Goal: Find contact information: Find contact information

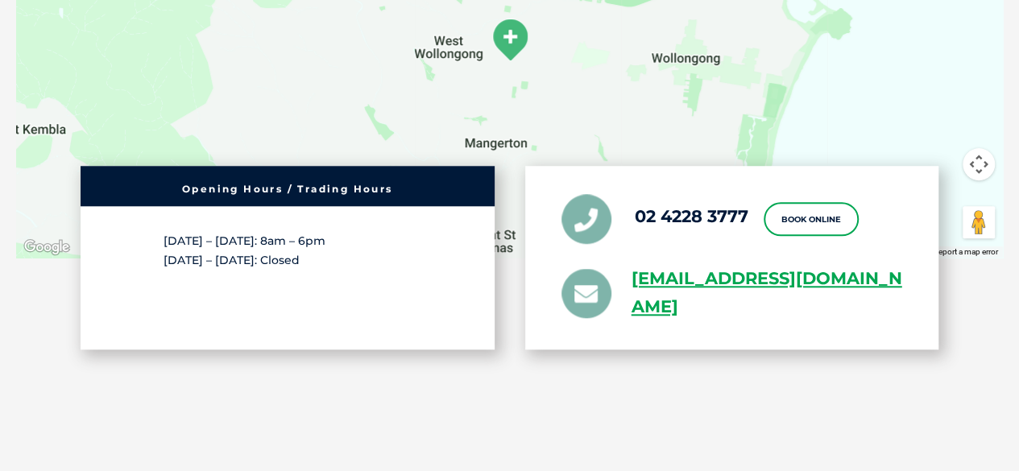
scroll to position [3253, 0]
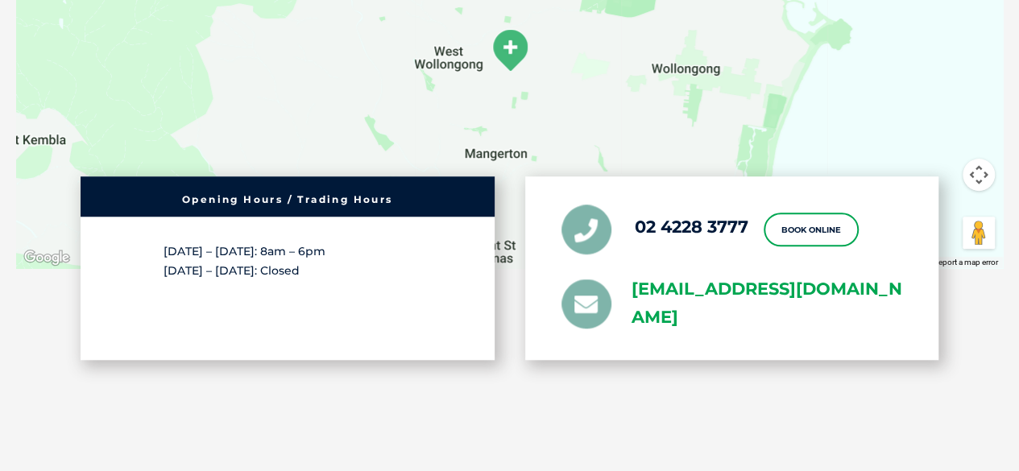
click at [800, 295] on link "[EMAIL_ADDRESS][DOMAIN_NAME]" at bounding box center [766, 303] width 271 height 56
click at [192, 413] on div "[STREET_ADDRESS] ← Move left → Move right ↑ Move up ↓ Move down + Zoom in - Zoo…" at bounding box center [509, 66] width 1019 height 771
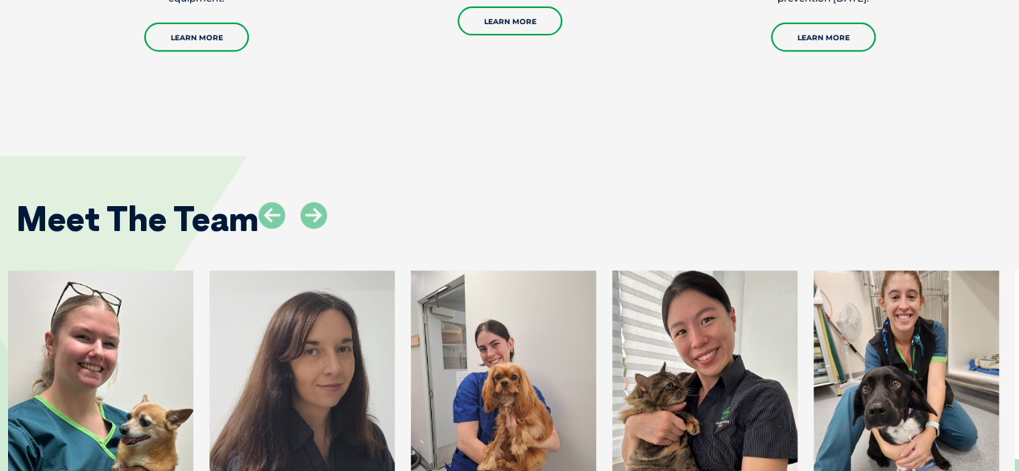
scroll to position [4182, 0]
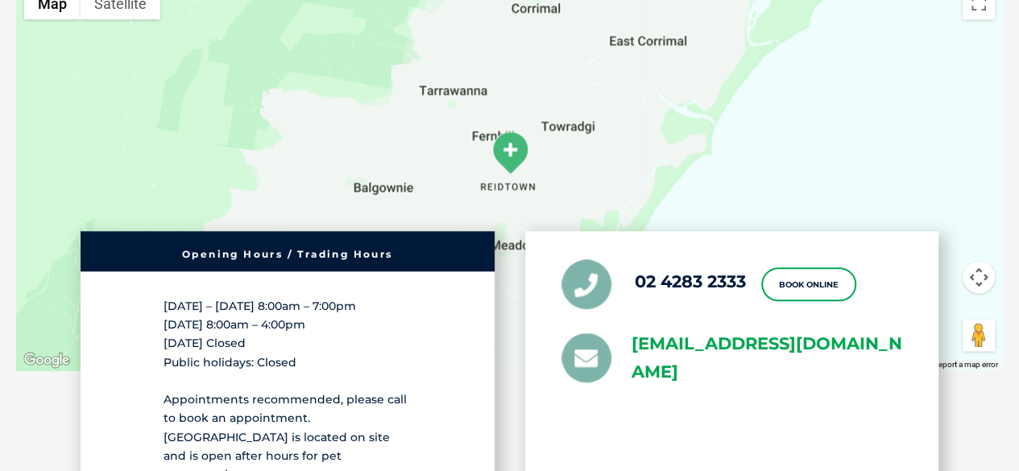
click at [738, 330] on link "greencross.fairymeadow@greencrossvet.com.au" at bounding box center [766, 358] width 271 height 56
click at [22, 4] on div at bounding box center [509, 174] width 986 height 391
